Goal: Navigation & Orientation: Find specific page/section

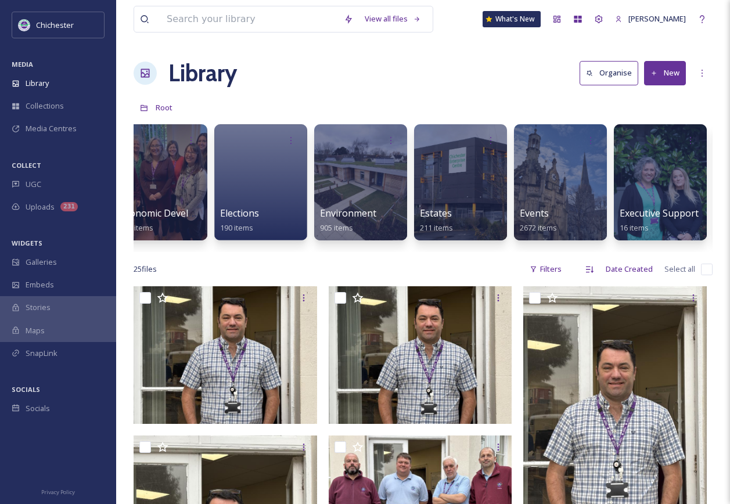
scroll to position [0, 1075]
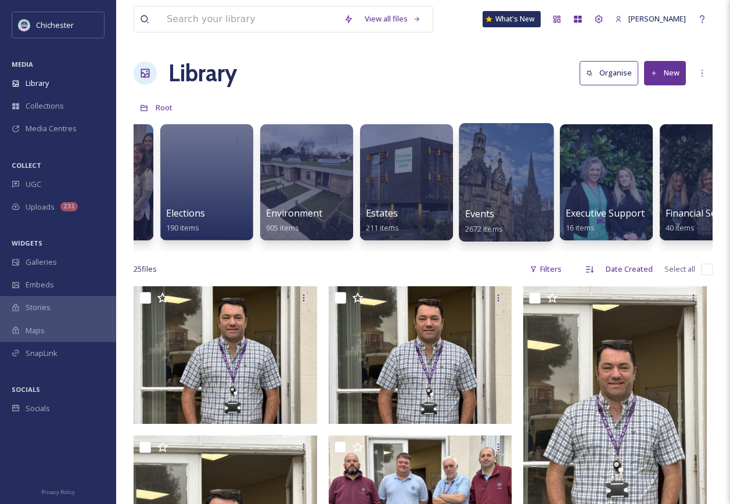
click at [499, 179] on div at bounding box center [506, 182] width 95 height 118
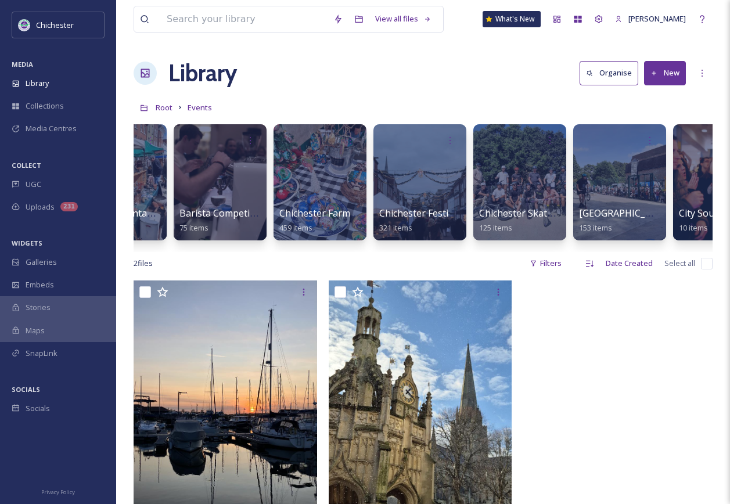
scroll to position [0, 286]
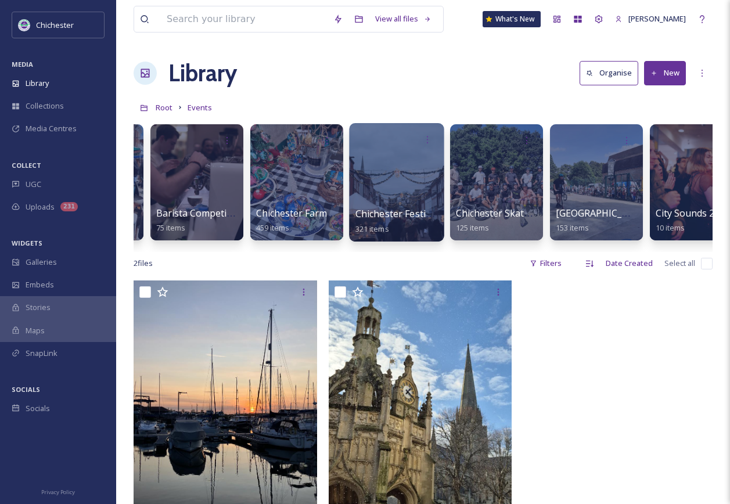
click at [384, 176] on div at bounding box center [396, 182] width 95 height 118
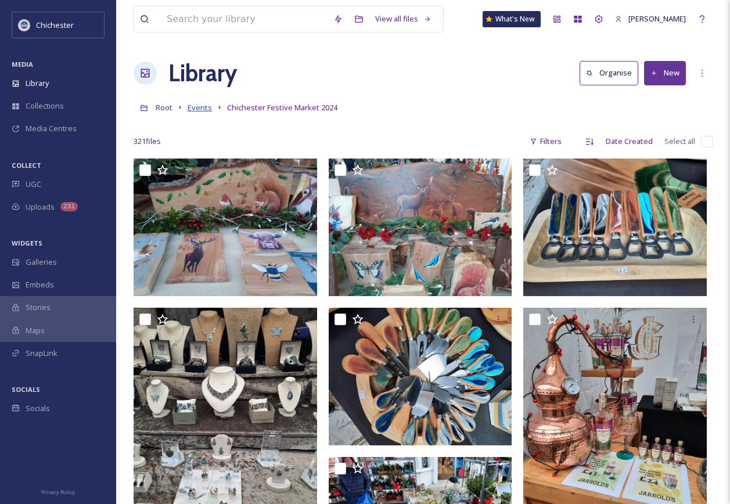
click at [201, 107] on span "Events" at bounding box center [200, 107] width 24 height 10
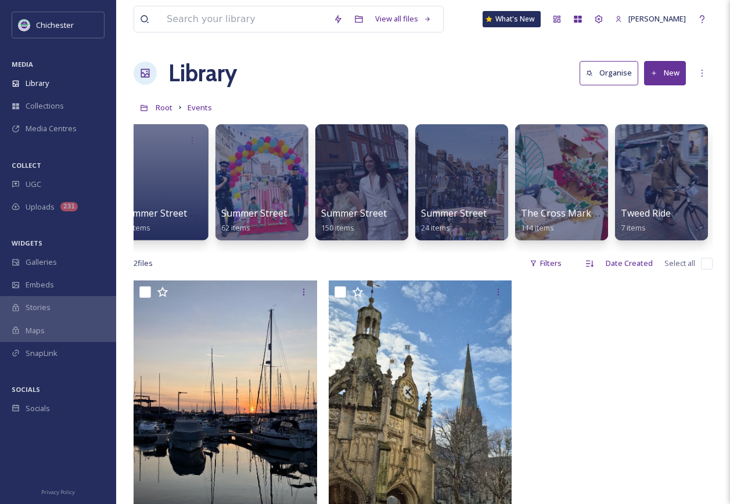
scroll to position [0, 2017]
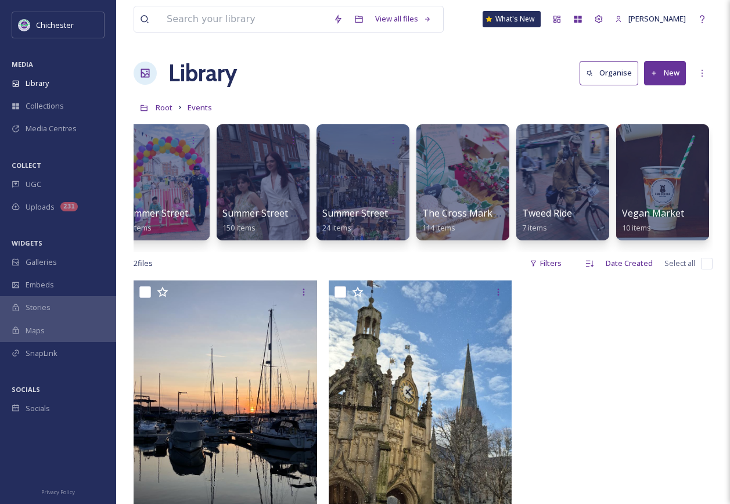
click at [196, 102] on link "Events" at bounding box center [200, 107] width 24 height 14
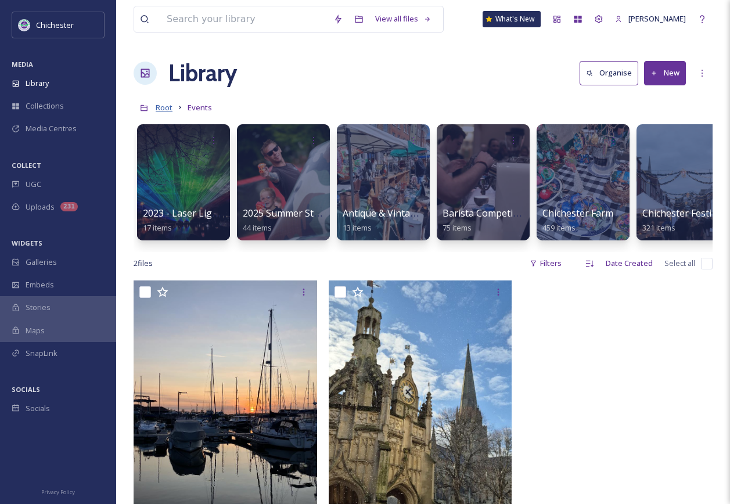
click at [161, 107] on span "Root" at bounding box center [164, 107] width 17 height 10
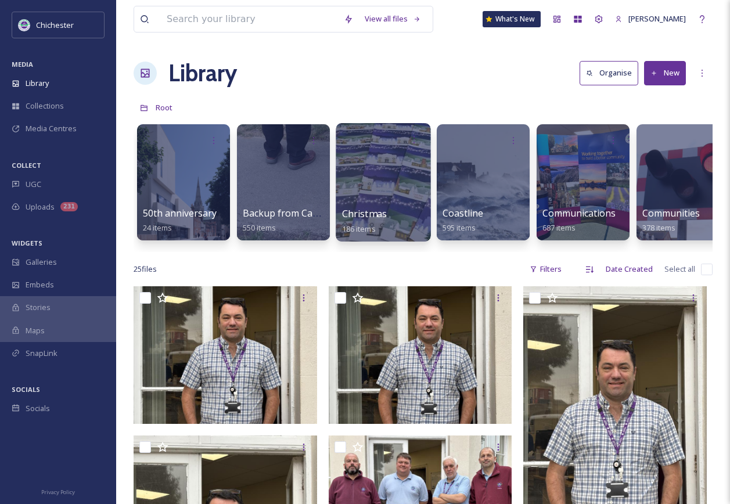
click at [399, 187] on div at bounding box center [383, 182] width 95 height 118
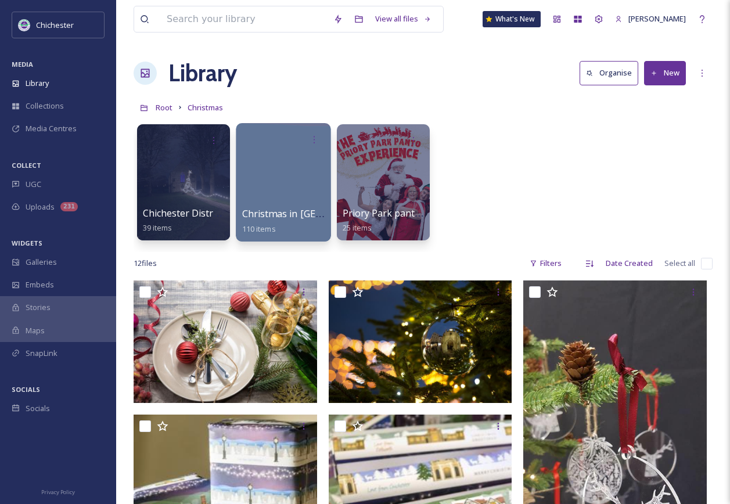
click at [275, 172] on div at bounding box center [283, 182] width 95 height 118
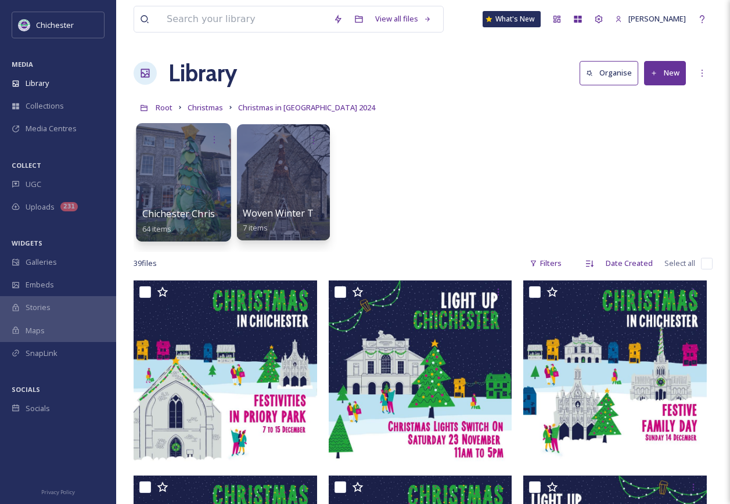
click at [153, 188] on div at bounding box center [183, 182] width 95 height 118
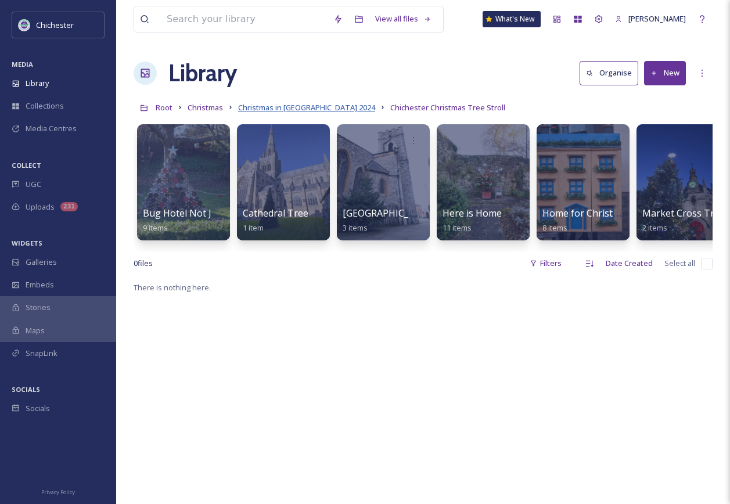
click at [307, 107] on span "Christmas in [GEOGRAPHIC_DATA] 2024" at bounding box center [306, 107] width 137 height 10
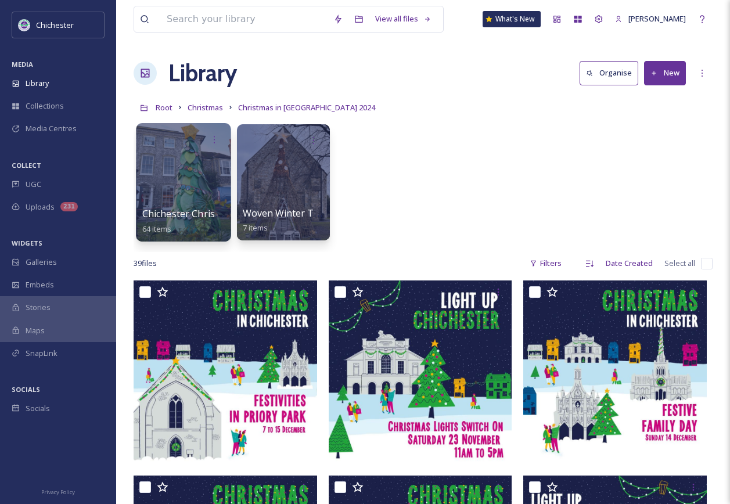
click at [204, 172] on div at bounding box center [183, 182] width 95 height 118
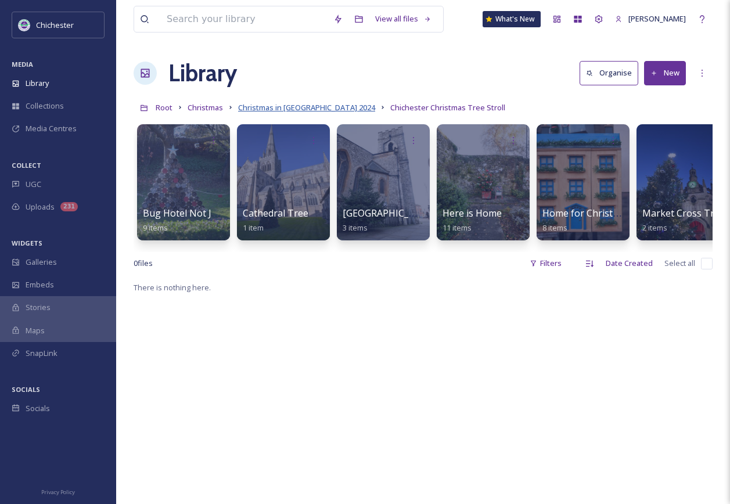
click at [281, 104] on span "Christmas in [GEOGRAPHIC_DATA] 2024" at bounding box center [306, 107] width 137 height 10
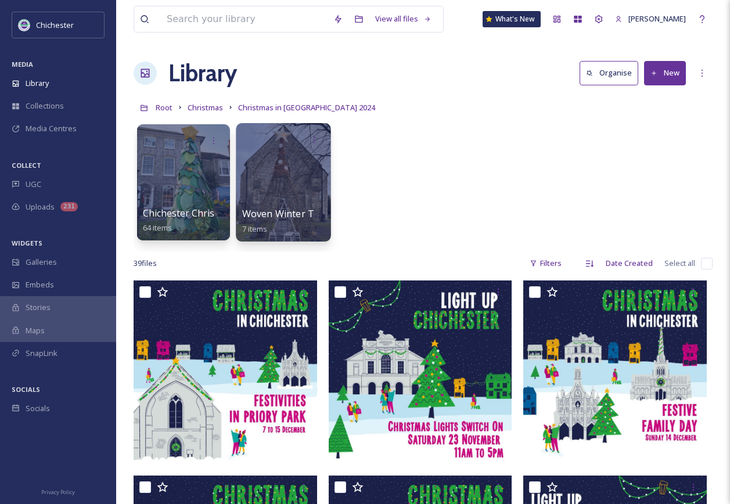
click at [283, 184] on div at bounding box center [283, 182] width 95 height 118
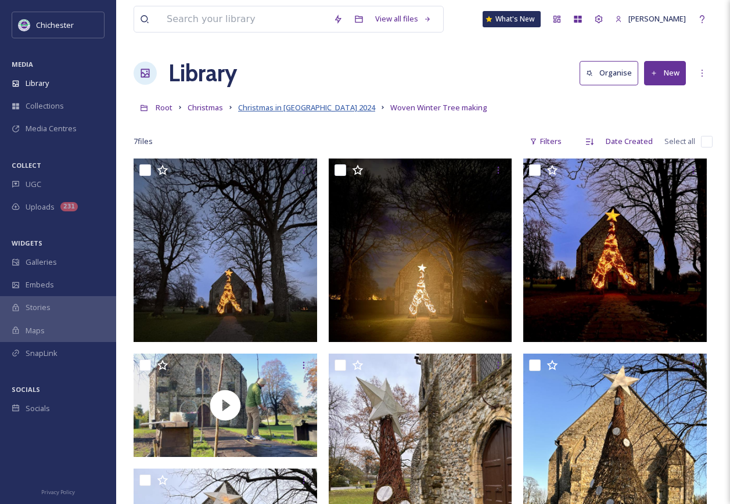
click at [323, 112] on span "Christmas in [GEOGRAPHIC_DATA] 2024" at bounding box center [306, 107] width 137 height 10
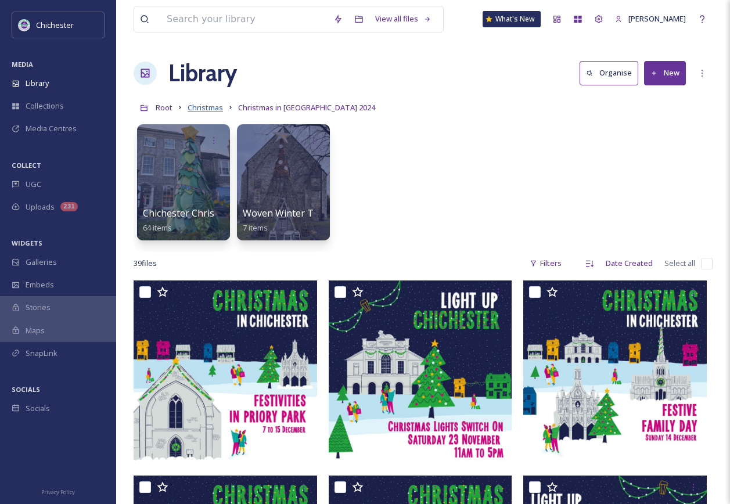
click at [195, 108] on span "Christmas" at bounding box center [205, 107] width 35 height 10
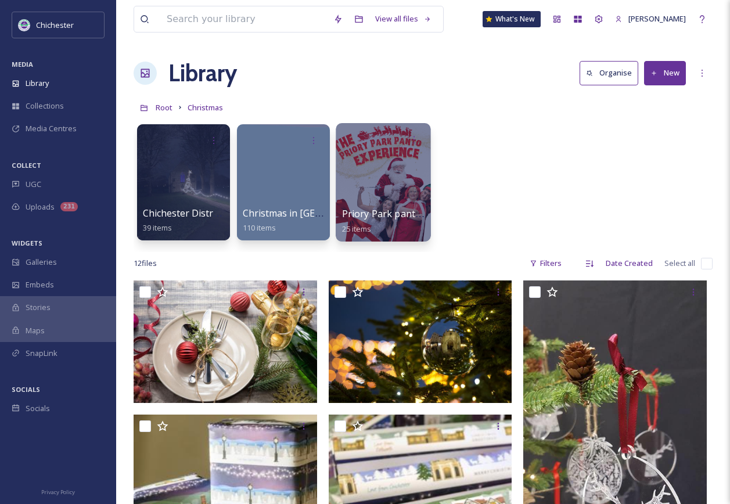
click at [397, 193] on div at bounding box center [383, 182] width 95 height 118
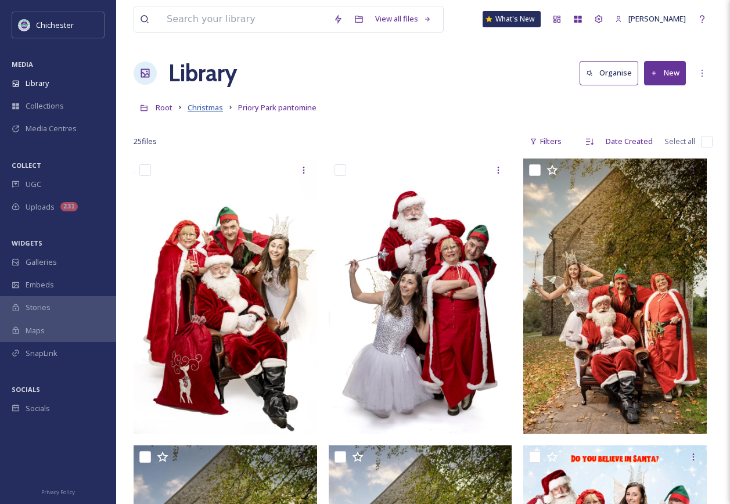
click at [211, 109] on span "Christmas" at bounding box center [205, 107] width 35 height 10
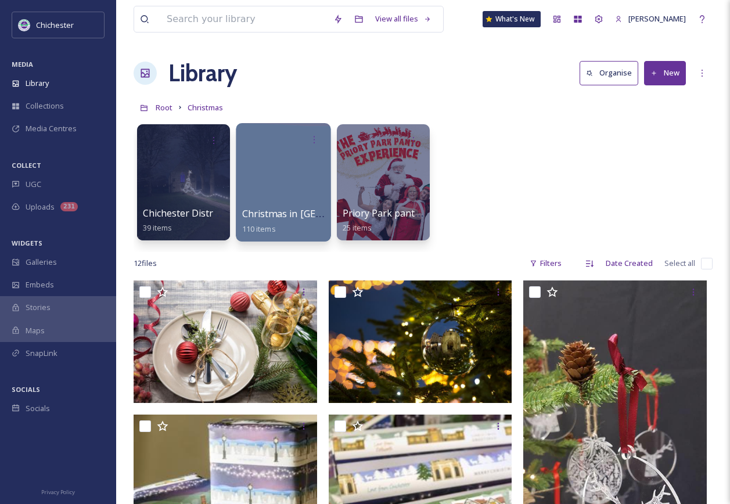
click at [276, 188] on div at bounding box center [283, 182] width 95 height 118
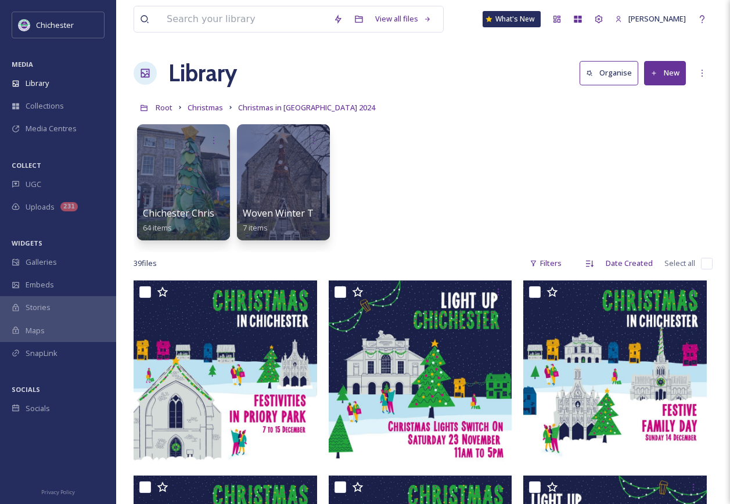
click at [225, 102] on div "Root Christmas Christmas in [GEOGRAPHIC_DATA] 2024" at bounding box center [423, 107] width 579 height 22
click at [218, 104] on span "Christmas" at bounding box center [205, 107] width 35 height 10
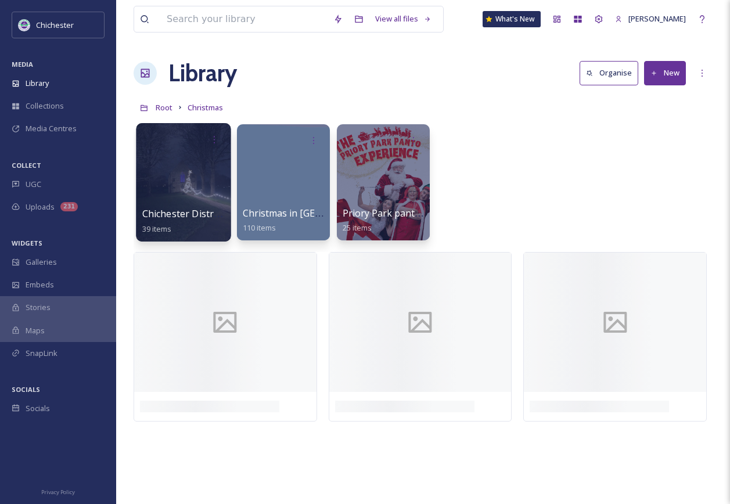
click at [200, 180] on div at bounding box center [183, 182] width 95 height 118
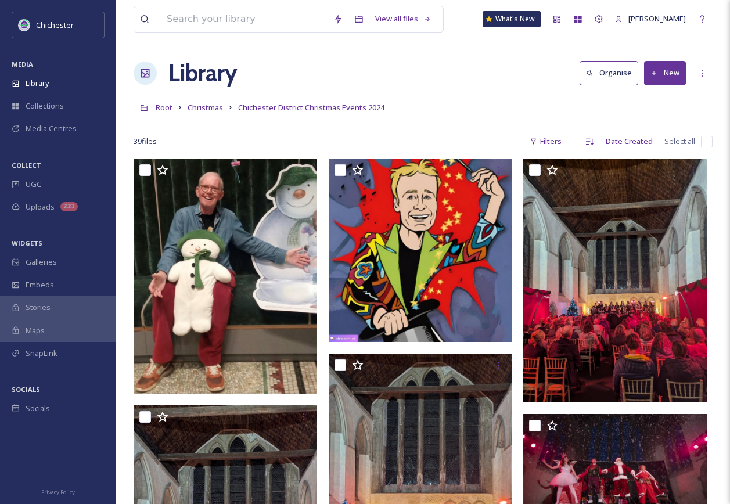
drag, startPoint x: 201, startPoint y: 109, endPoint x: 270, endPoint y: 138, distance: 74.9
click at [200, 109] on span "Christmas" at bounding box center [205, 107] width 35 height 10
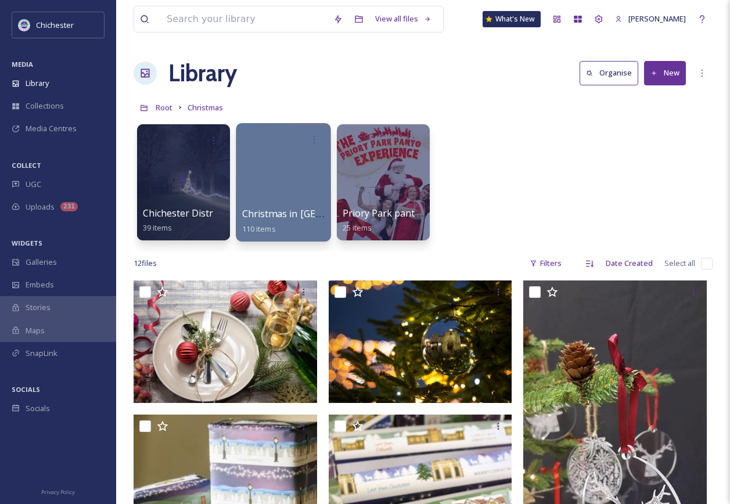
click at [302, 171] on div at bounding box center [283, 182] width 95 height 118
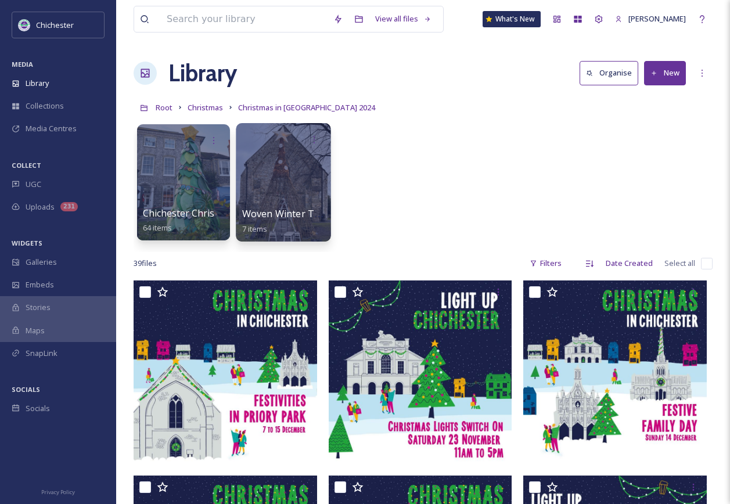
click at [297, 183] on div at bounding box center [283, 182] width 95 height 118
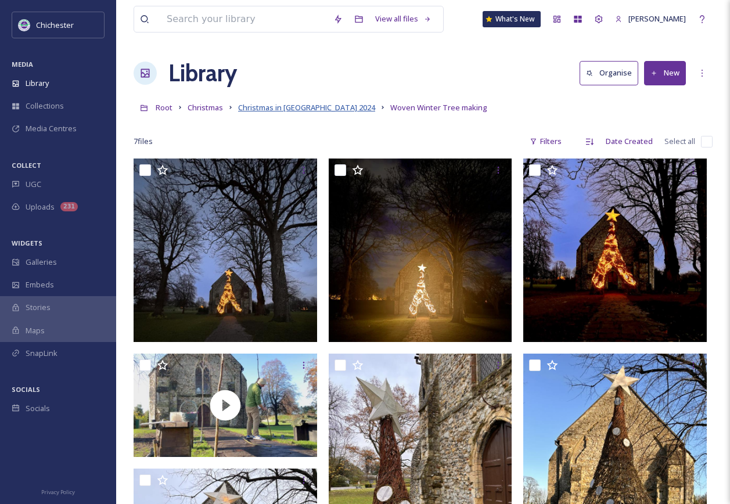
click at [276, 110] on span "Christmas in [GEOGRAPHIC_DATA] 2024" at bounding box center [306, 107] width 137 height 10
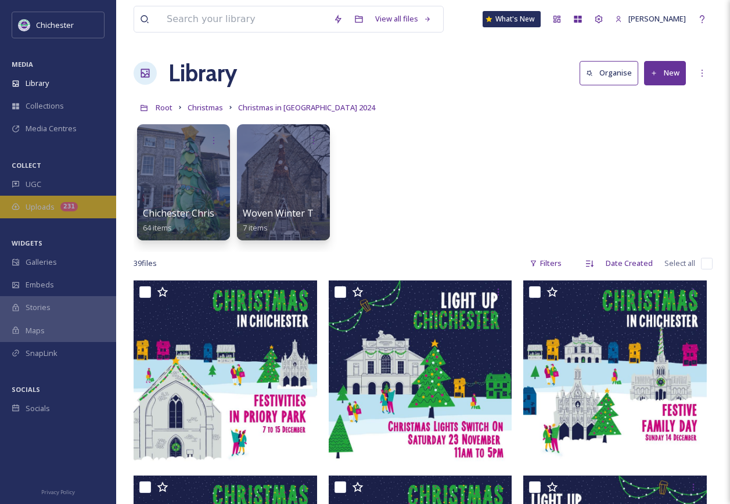
click at [34, 211] on span "Uploads" at bounding box center [40, 206] width 29 height 11
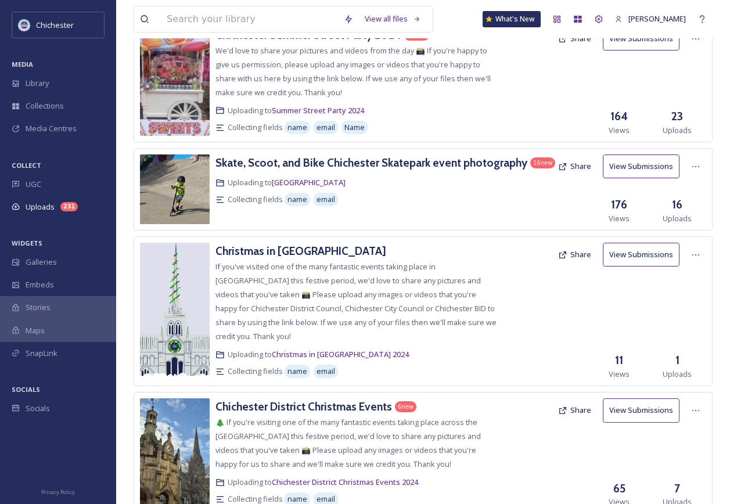
scroll to position [1219, 0]
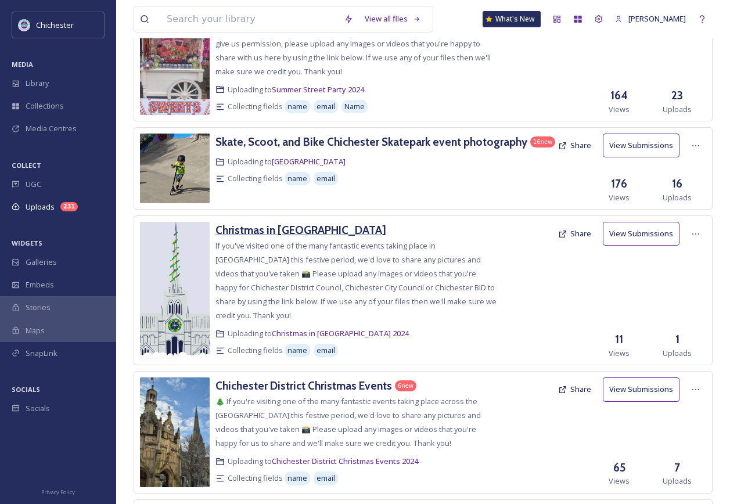
click at [299, 237] on h3 "Christmas in [GEOGRAPHIC_DATA]" at bounding box center [300, 230] width 171 height 14
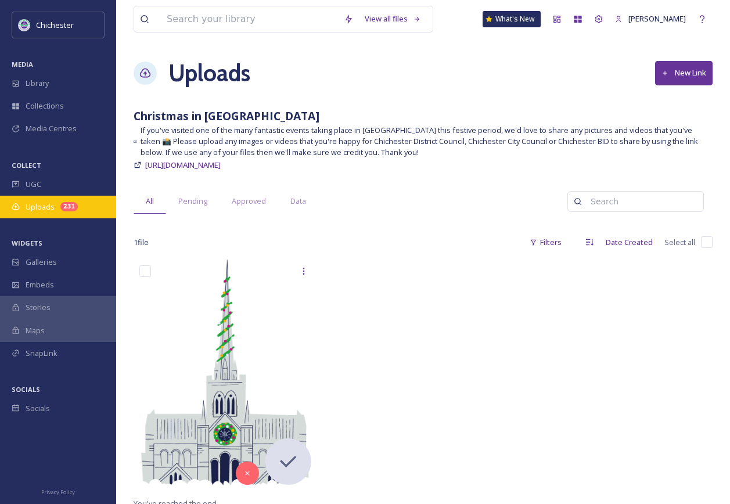
click at [48, 211] on span "Uploads" at bounding box center [40, 206] width 29 height 11
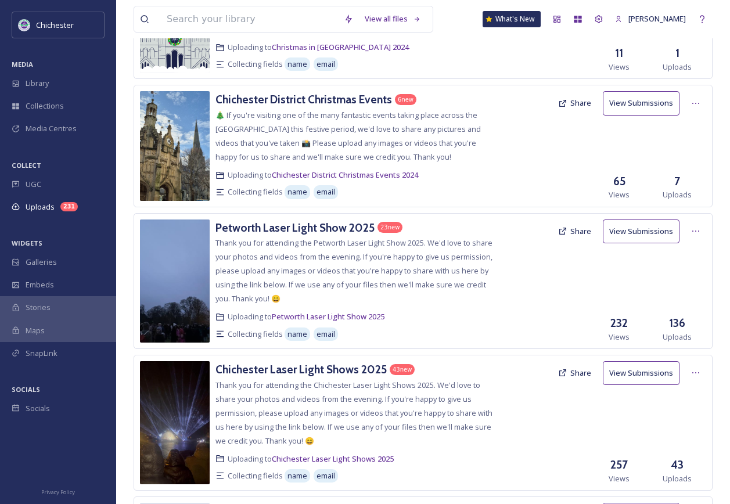
scroll to position [1509, 0]
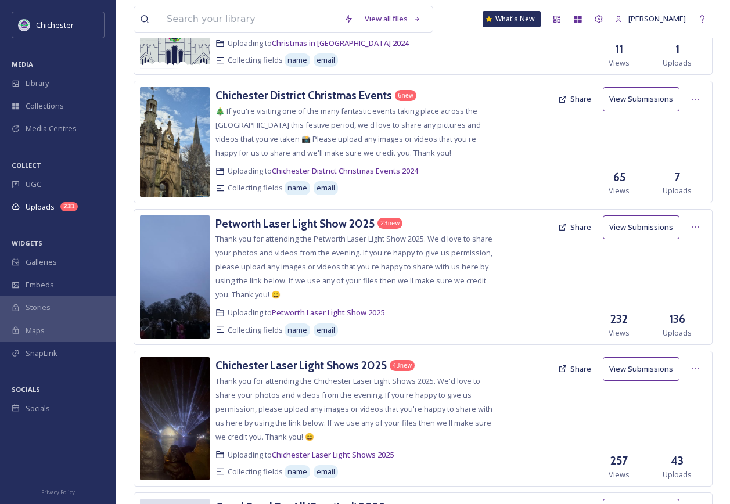
click at [270, 95] on h3 "Chichester District Christmas Events" at bounding box center [303, 95] width 176 height 14
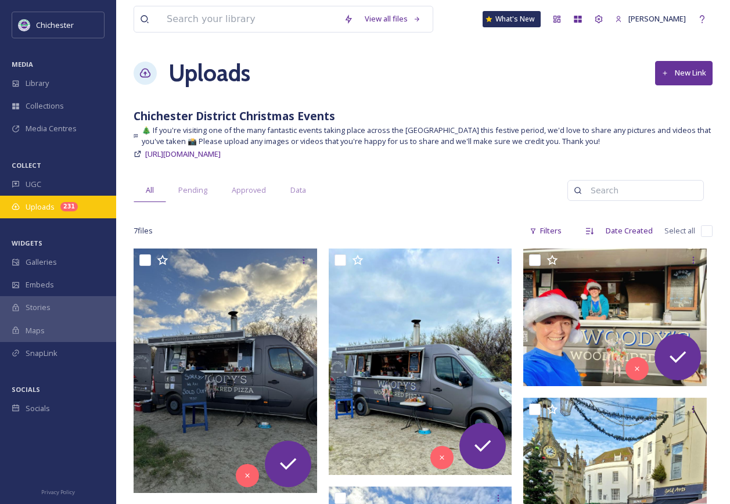
click at [44, 210] on span "Uploads" at bounding box center [40, 206] width 29 height 11
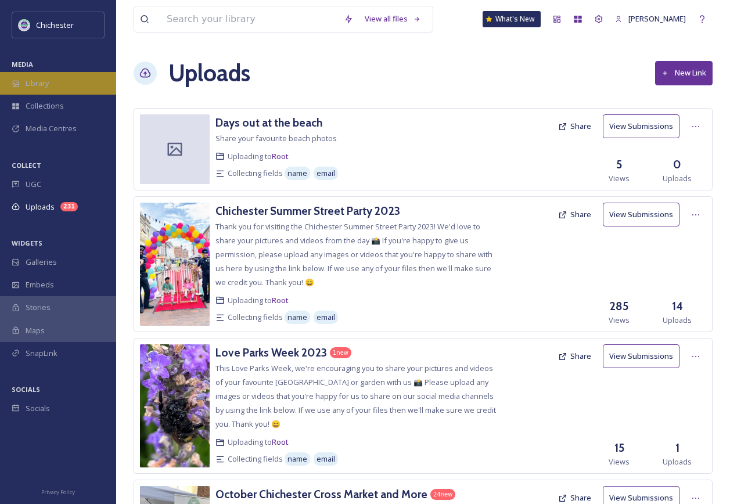
click at [54, 81] on div "Library" at bounding box center [58, 83] width 116 height 23
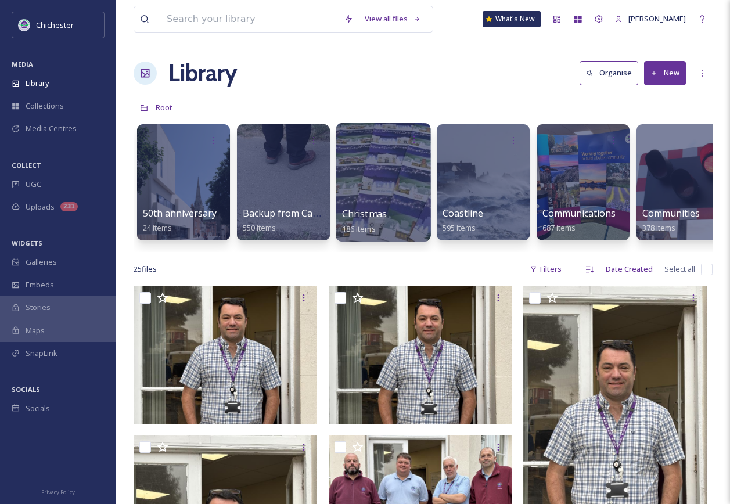
click at [387, 192] on div at bounding box center [383, 182] width 95 height 118
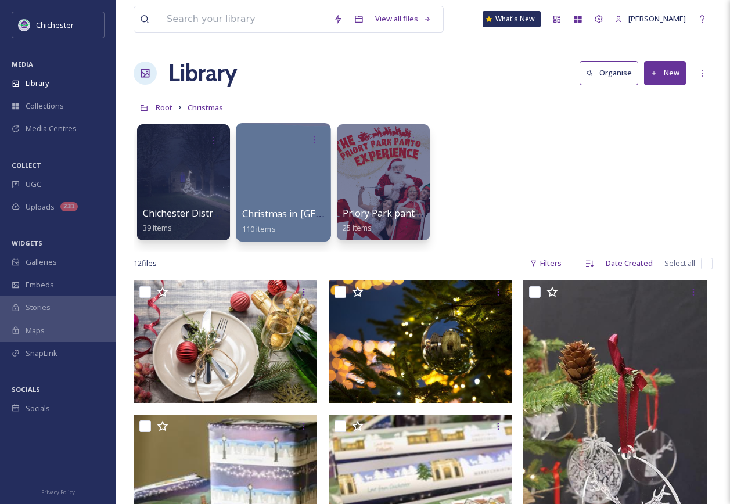
click at [310, 163] on div at bounding box center [283, 182] width 95 height 118
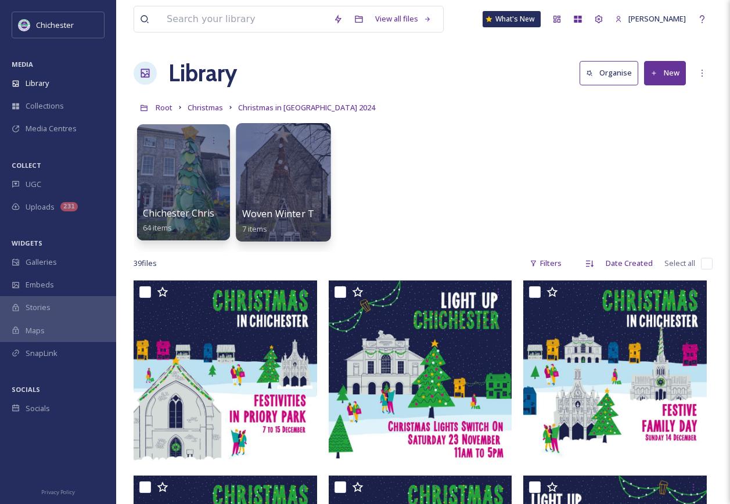
click at [266, 164] on div at bounding box center [283, 182] width 95 height 118
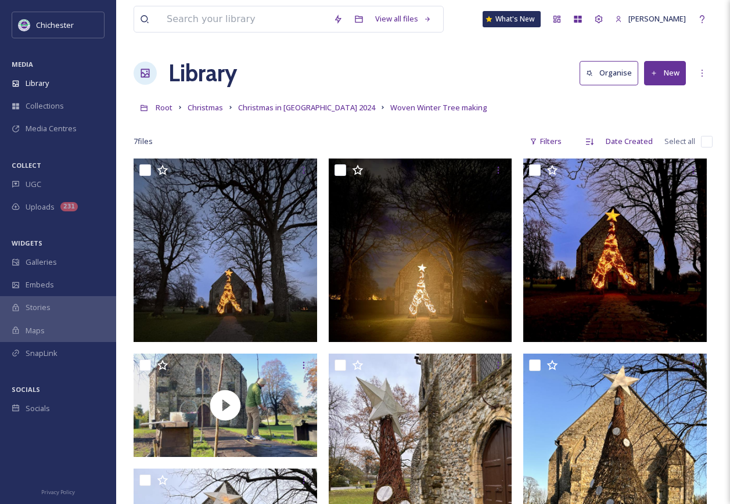
click at [289, 102] on link "Christmas in [GEOGRAPHIC_DATA] 2024" at bounding box center [306, 107] width 137 height 14
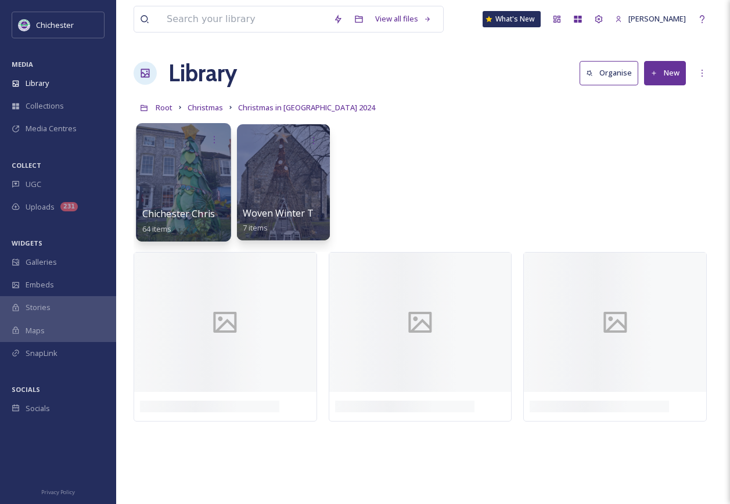
click at [186, 152] on div at bounding box center [183, 182] width 95 height 118
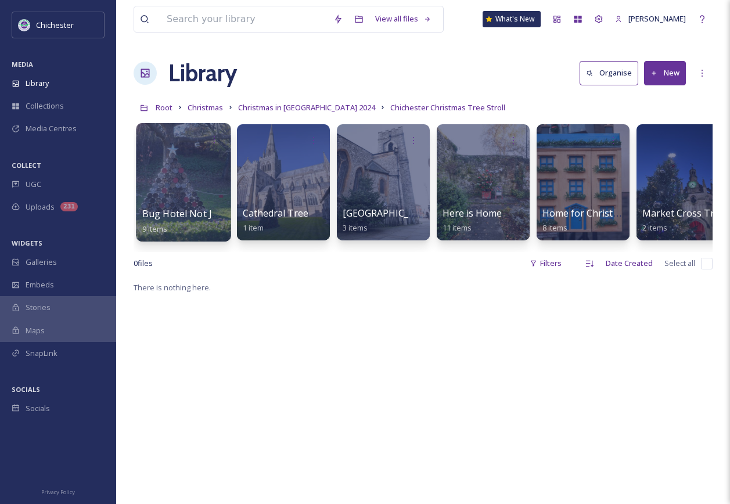
click at [161, 164] on div at bounding box center [183, 182] width 95 height 118
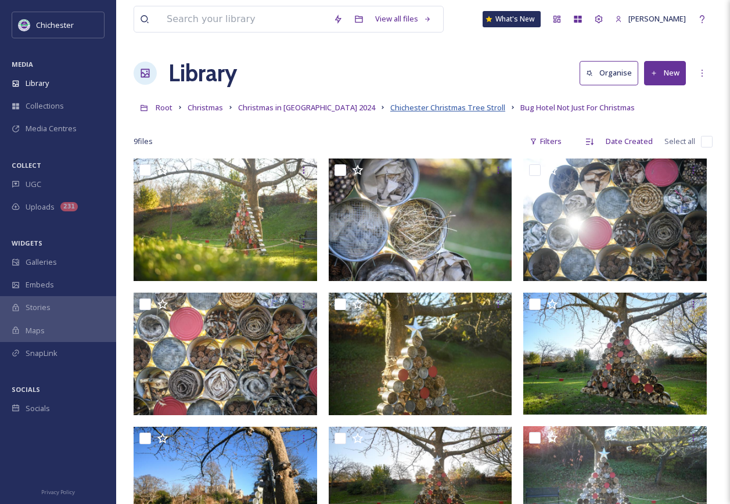
click at [390, 111] on span "Chichester Christmas Tree Stroll" at bounding box center [447, 107] width 115 height 10
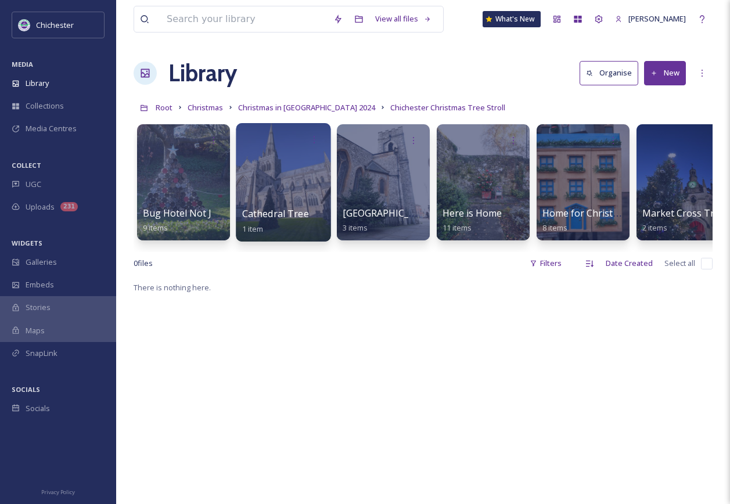
click at [298, 186] on div at bounding box center [283, 182] width 95 height 118
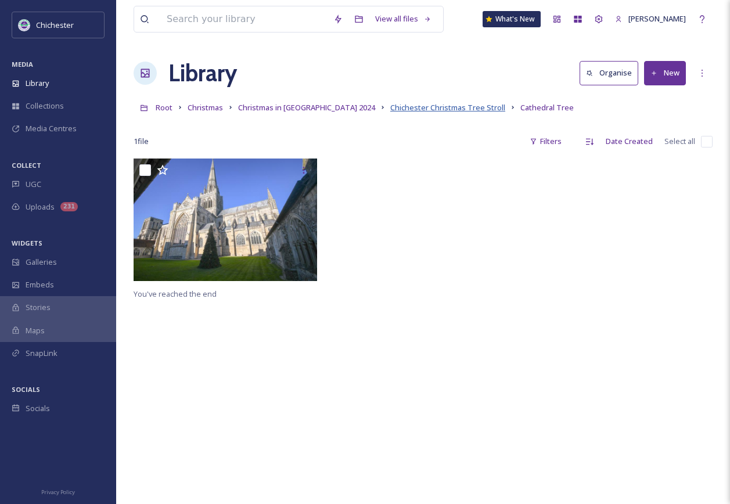
click at [410, 107] on span "Chichester Christmas Tree Stroll" at bounding box center [447, 107] width 115 height 10
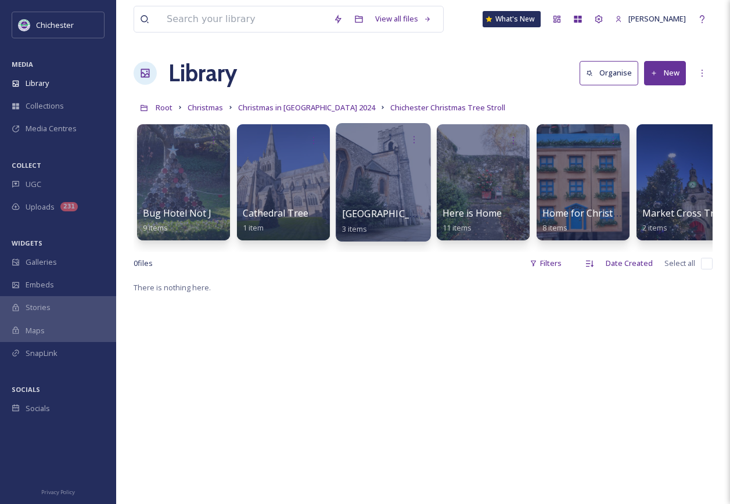
click at [388, 179] on div at bounding box center [383, 182] width 95 height 118
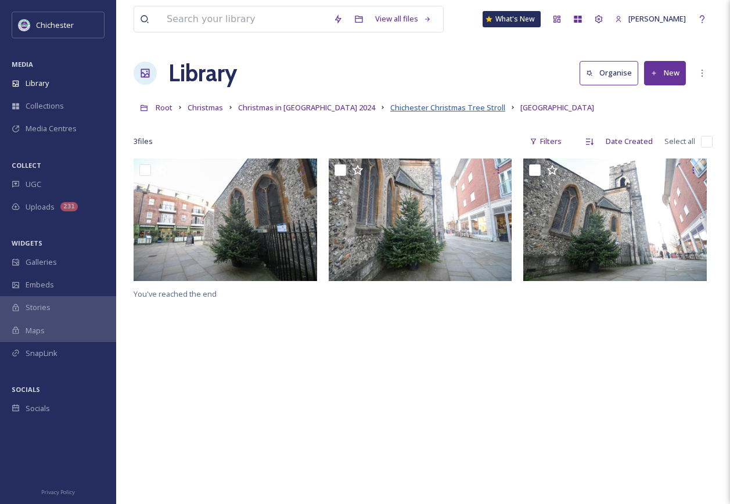
click at [426, 110] on span "Chichester Christmas Tree Stroll" at bounding box center [447, 107] width 115 height 10
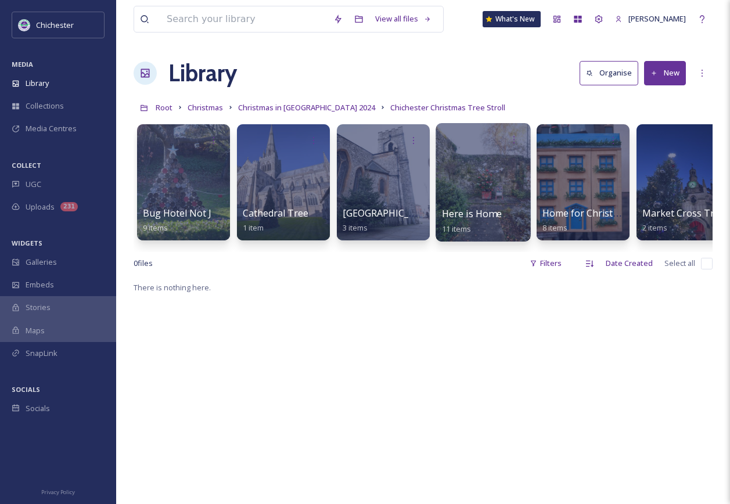
click at [479, 168] on div at bounding box center [482, 182] width 95 height 118
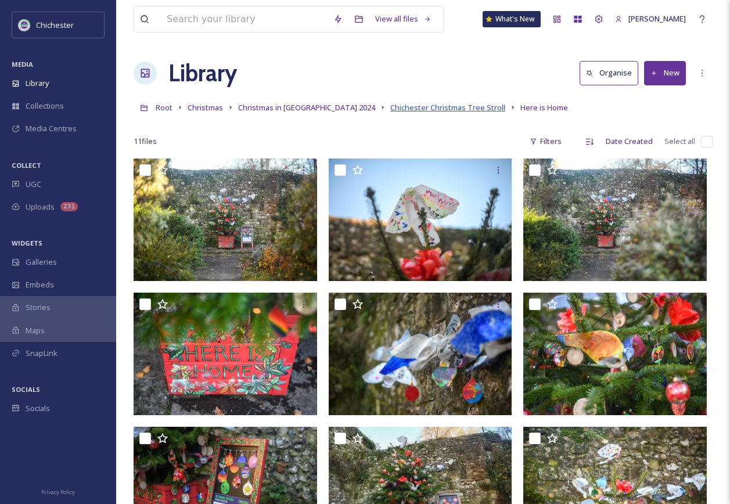
click at [435, 106] on span "Chichester Christmas Tree Stroll" at bounding box center [447, 107] width 115 height 10
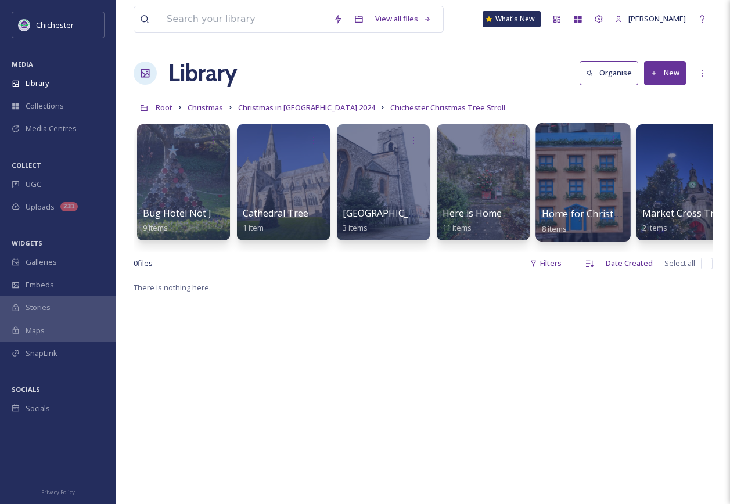
click at [554, 180] on div at bounding box center [582, 182] width 95 height 118
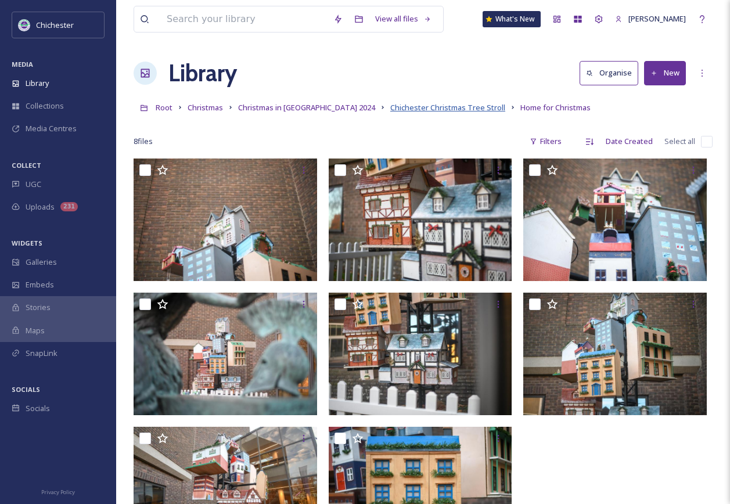
click at [432, 110] on span "Chichester Christmas Tree Stroll" at bounding box center [447, 107] width 115 height 10
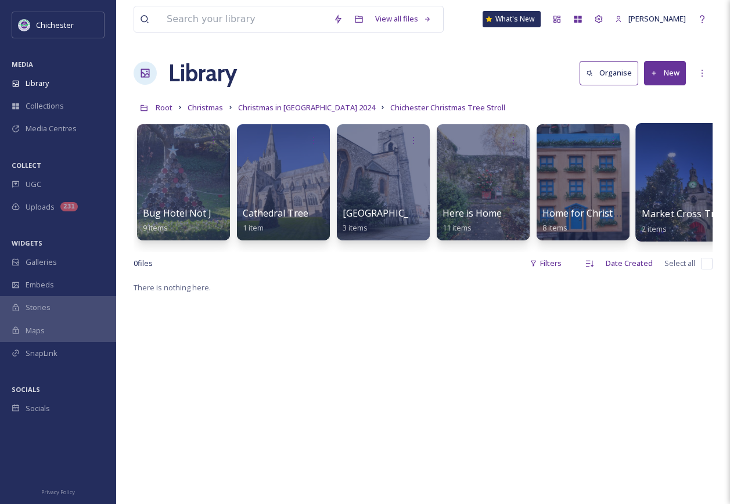
click at [662, 179] on div at bounding box center [682, 182] width 95 height 118
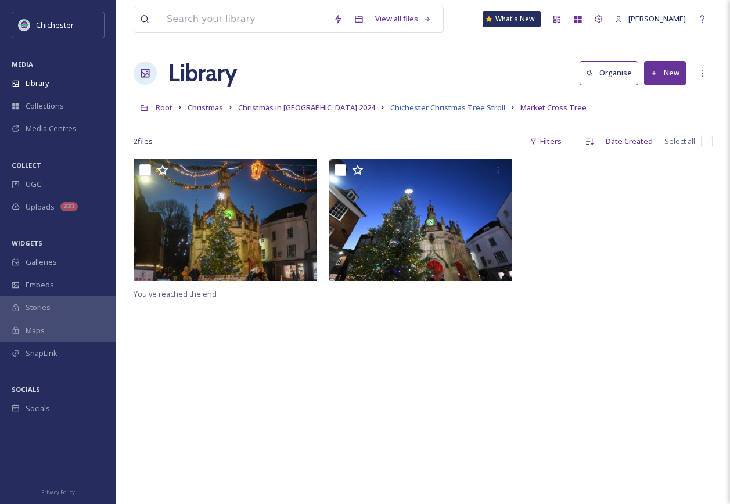
click at [420, 109] on span "Chichester Christmas Tree Stroll" at bounding box center [447, 107] width 115 height 10
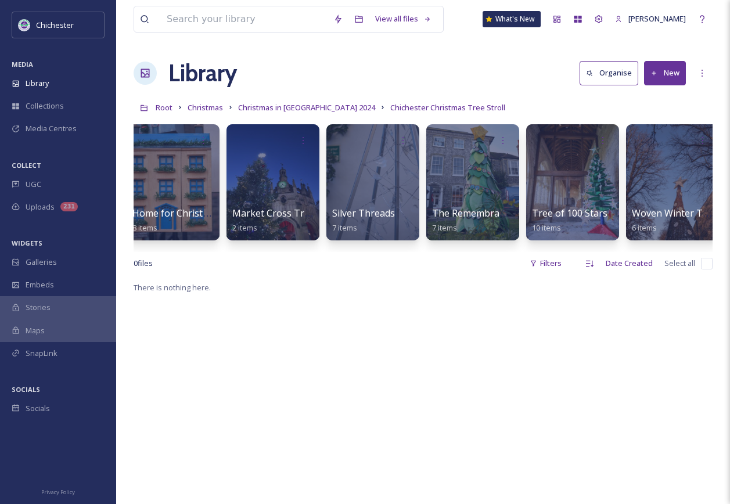
scroll to position [0, 420]
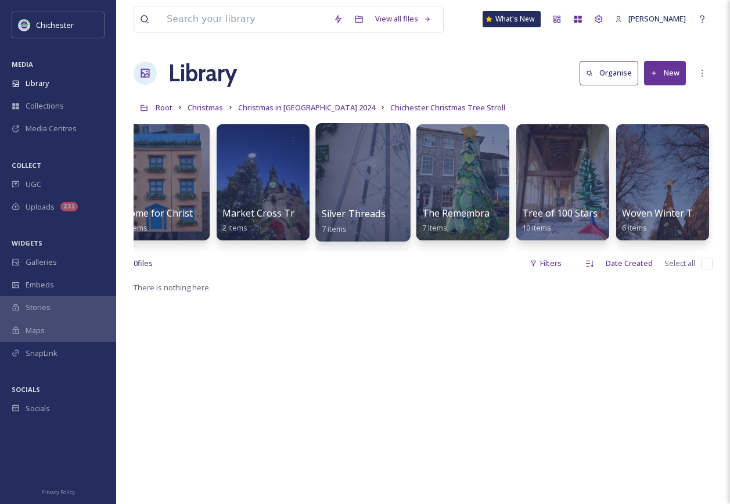
click at [385, 168] on div at bounding box center [362, 182] width 95 height 118
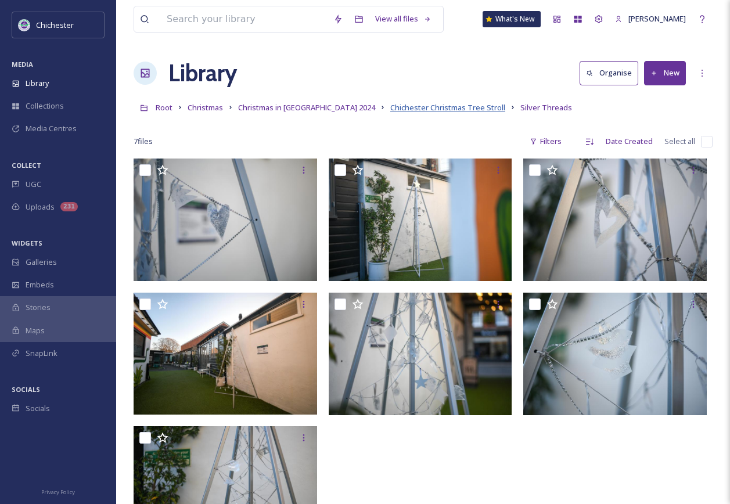
click at [439, 110] on span "Chichester Christmas Tree Stroll" at bounding box center [447, 107] width 115 height 10
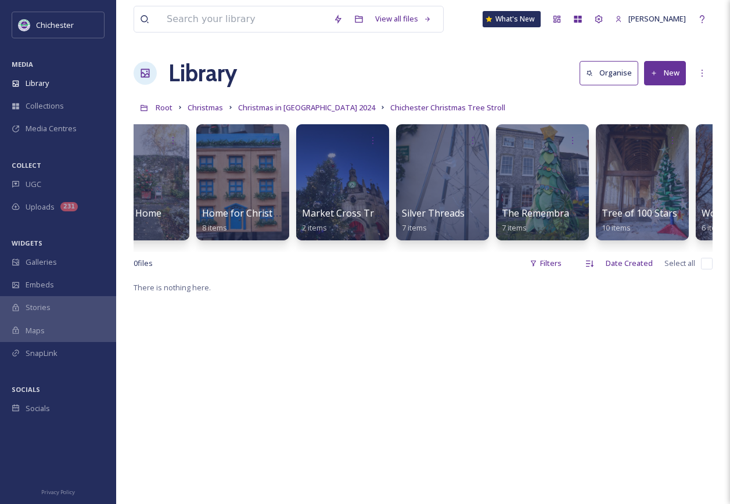
scroll to position [0, 420]
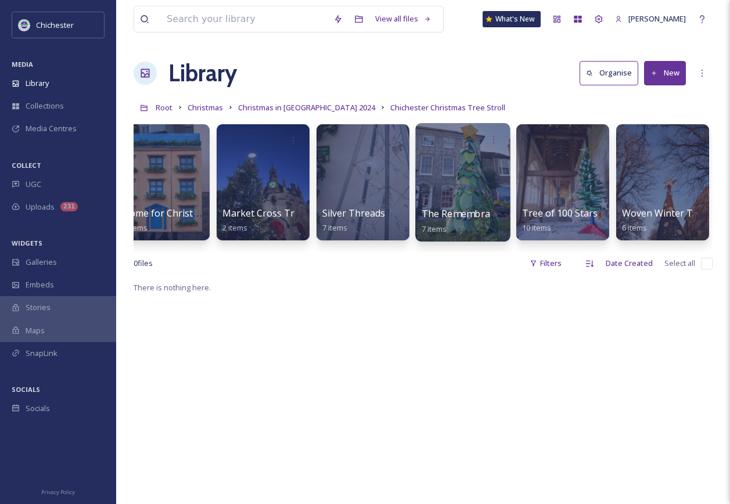
click at [465, 204] on div at bounding box center [462, 182] width 95 height 118
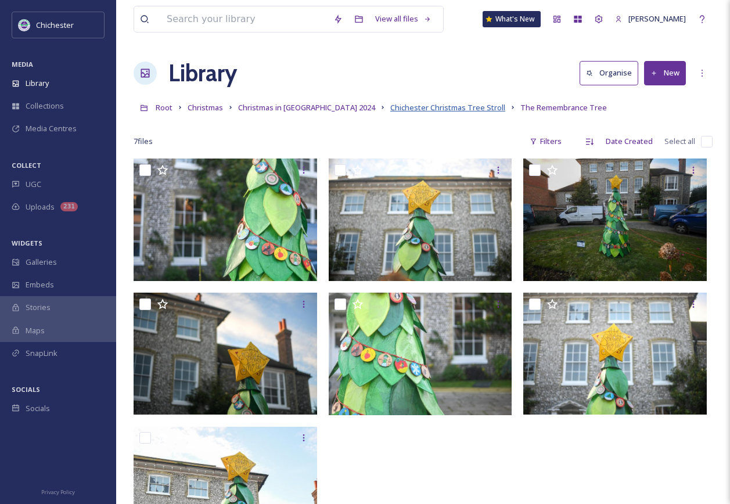
click at [438, 106] on span "Chichester Christmas Tree Stroll" at bounding box center [447, 107] width 115 height 10
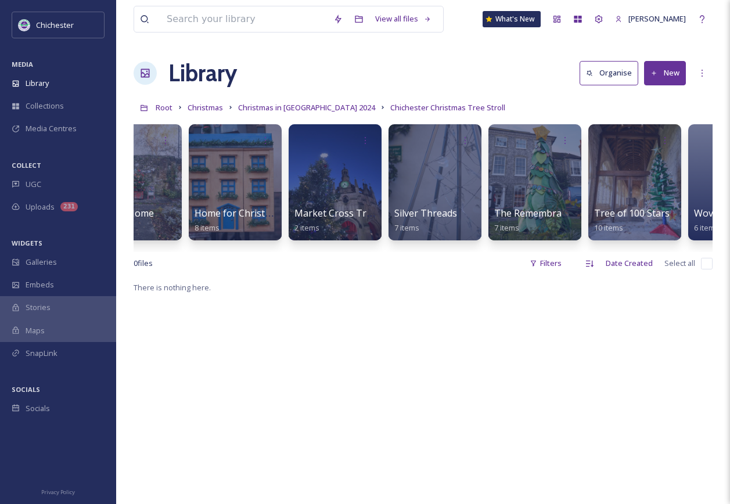
scroll to position [0, 420]
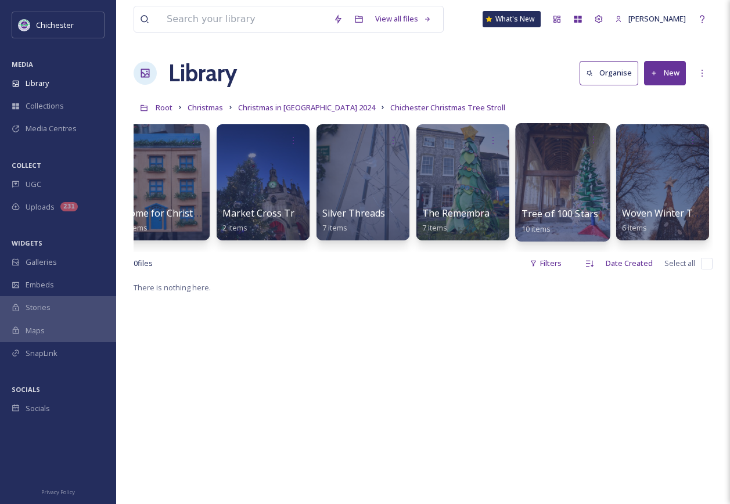
click at [562, 191] on div at bounding box center [562, 182] width 95 height 118
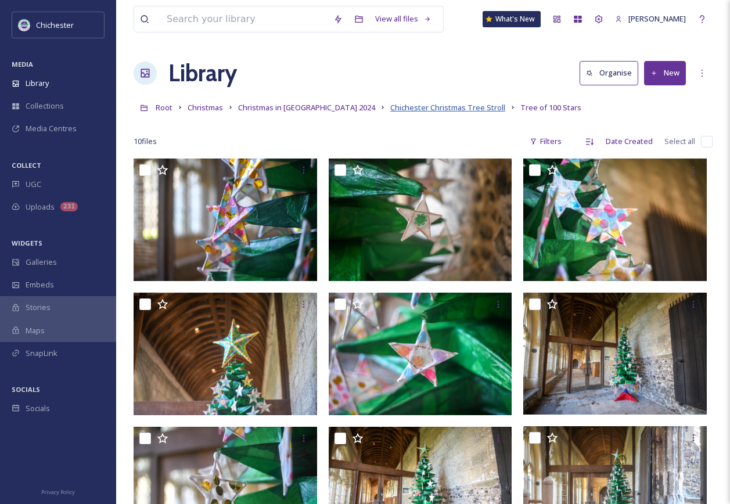
click at [419, 109] on span "Chichester Christmas Tree Stroll" at bounding box center [447, 107] width 115 height 10
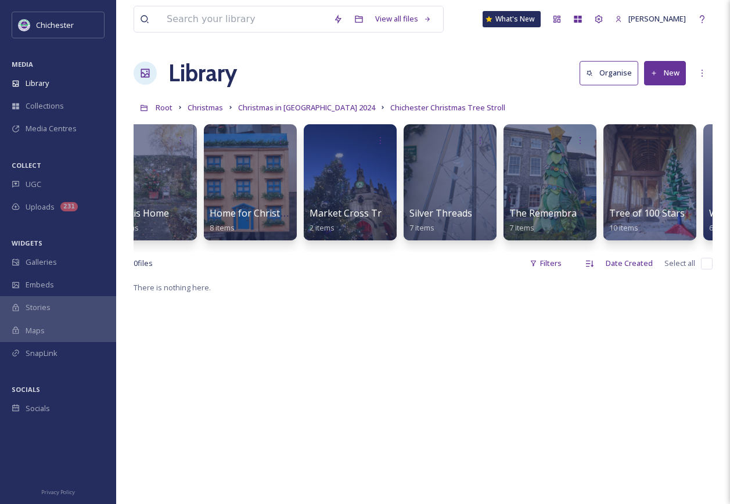
scroll to position [0, 420]
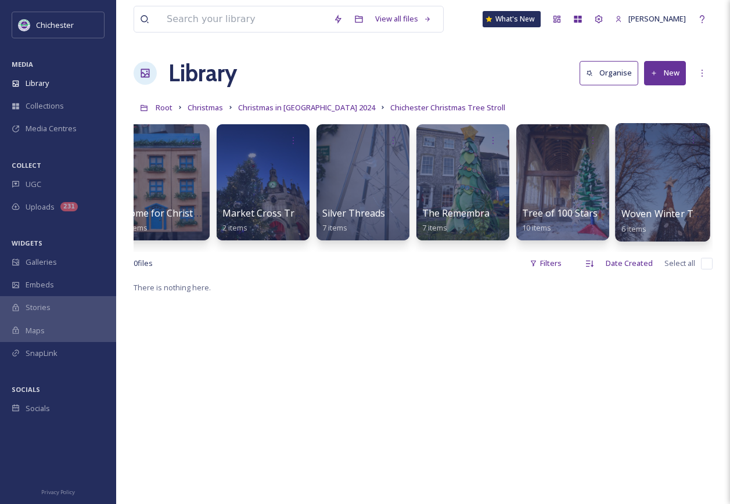
click at [658, 183] on div at bounding box center [662, 182] width 95 height 118
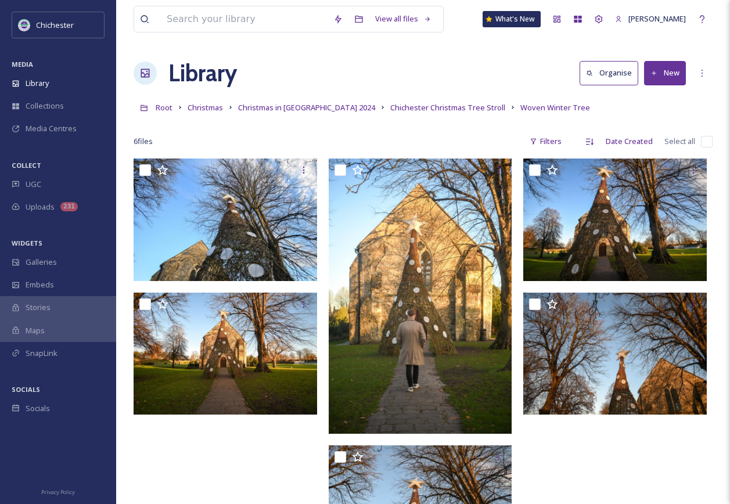
click at [434, 113] on link "Chichester Christmas Tree Stroll" at bounding box center [447, 107] width 115 height 14
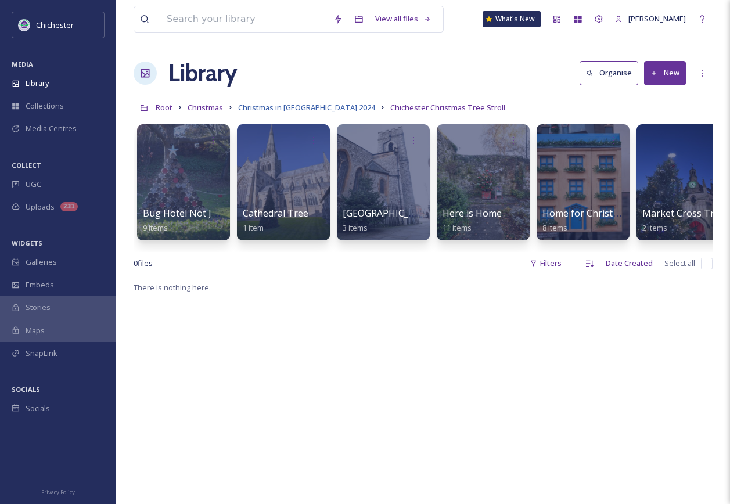
click at [297, 104] on span "Christmas in [GEOGRAPHIC_DATA] 2024" at bounding box center [306, 107] width 137 height 10
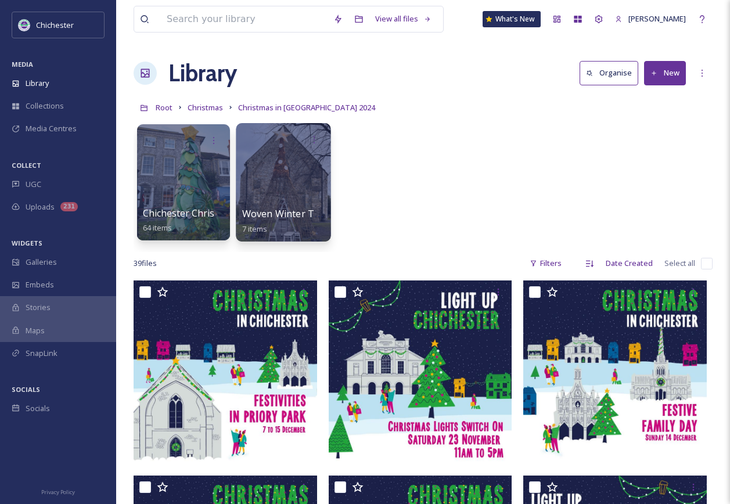
click at [282, 193] on div at bounding box center [283, 182] width 95 height 118
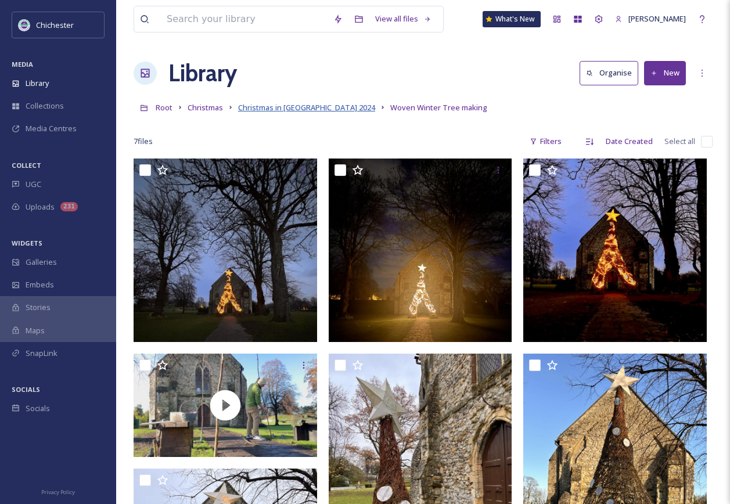
click at [304, 111] on span "Christmas in [GEOGRAPHIC_DATA] 2024" at bounding box center [306, 107] width 137 height 10
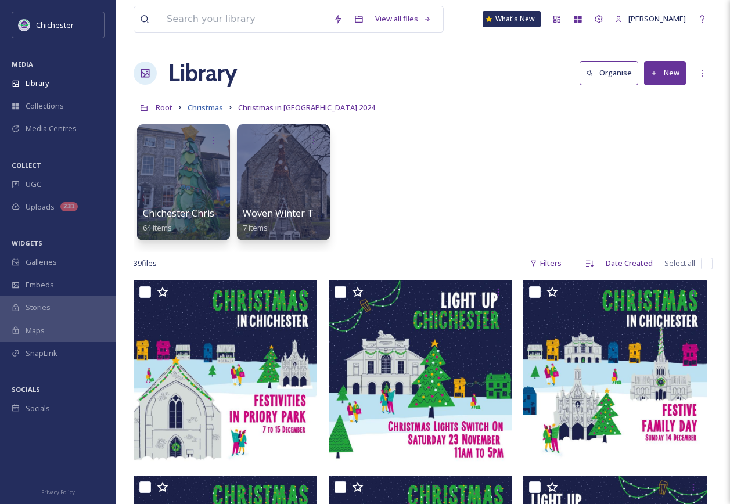
click at [217, 108] on span "Christmas" at bounding box center [205, 107] width 35 height 10
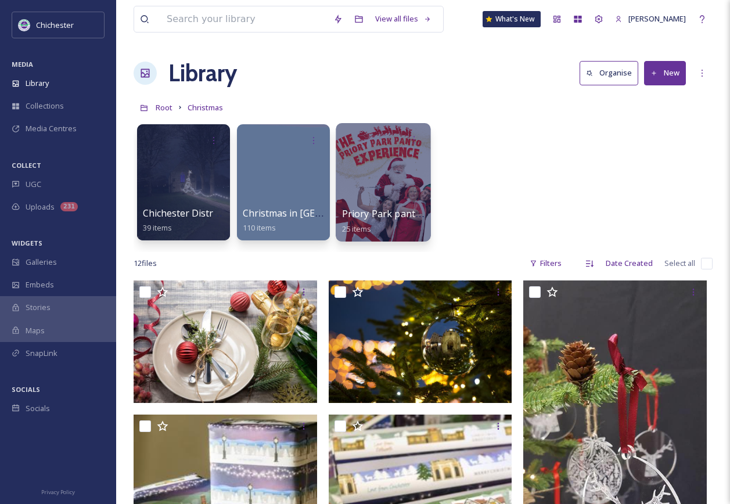
click at [383, 199] on div at bounding box center [383, 182] width 95 height 118
